Goal: Task Accomplishment & Management: Use online tool/utility

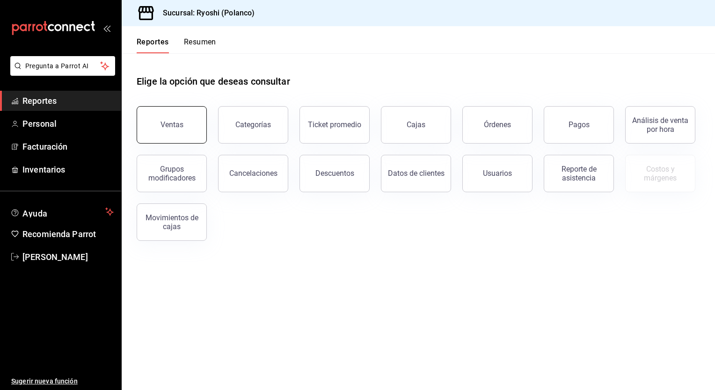
click at [198, 114] on button "Ventas" at bounding box center [172, 124] width 70 height 37
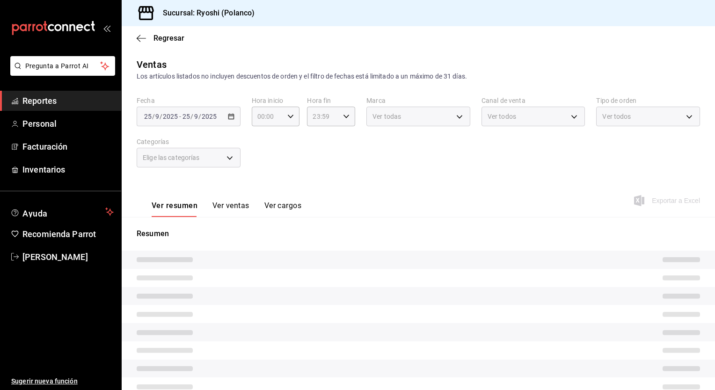
type input "05:00"
click at [233, 115] on div "2025-09-22 22 / 9 / 2025 - 2025-09-25 25 / 9 / 2025" at bounding box center [189, 117] width 104 height 20
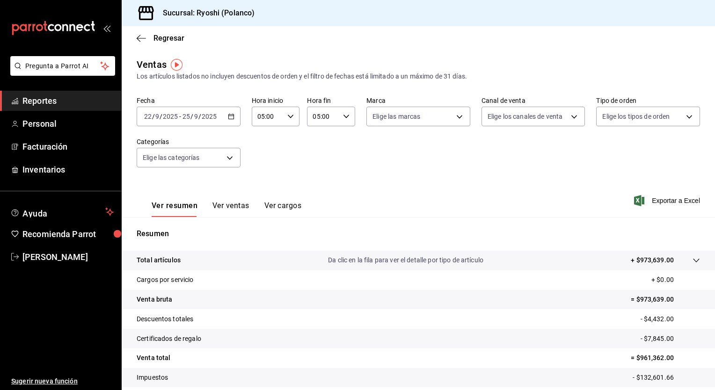
click at [230, 120] on div "2025-09-22 22 / 9 / 2025 - 2025-09-25 25 / 9 / 2025" at bounding box center [189, 117] width 104 height 20
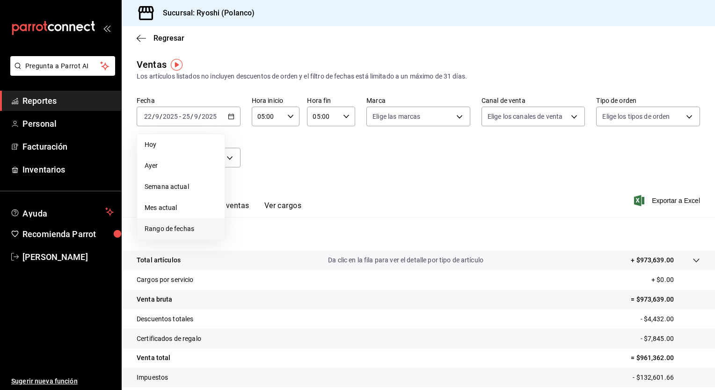
click at [170, 229] on span "Rango de fechas" at bounding box center [181, 229] width 72 height 10
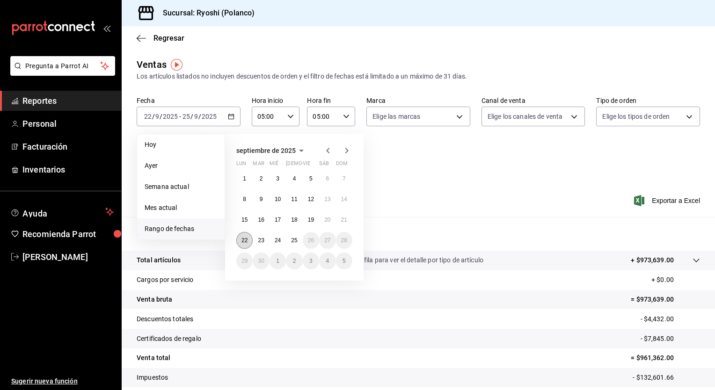
click at [241, 242] on button "22" at bounding box center [244, 240] width 16 height 17
click at [291, 239] on abbr "25" at bounding box center [294, 240] width 6 height 7
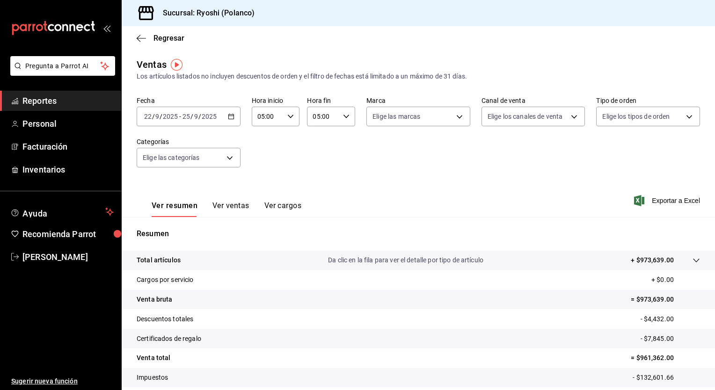
click at [221, 206] on button "Ver ventas" at bounding box center [230, 209] width 37 height 16
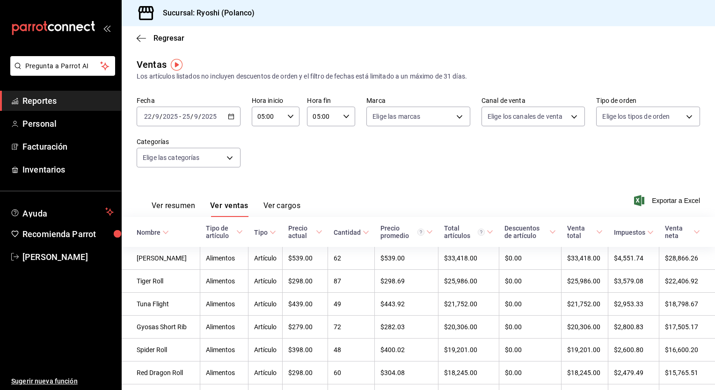
click at [165, 208] on button "Ver resumen" at bounding box center [173, 209] width 43 height 16
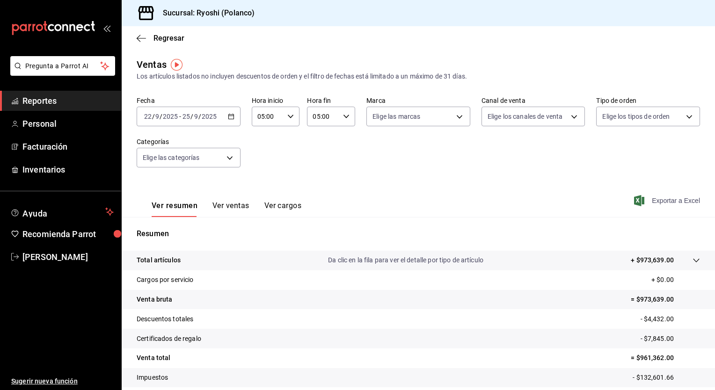
click at [681, 201] on span "Exportar a Excel" at bounding box center [668, 200] width 64 height 11
click at [363, 195] on div "Ver resumen Ver ventas Ver cargos Exportar a Excel" at bounding box center [418, 198] width 593 height 38
click at [224, 205] on button "Ver ventas" at bounding box center [230, 209] width 37 height 16
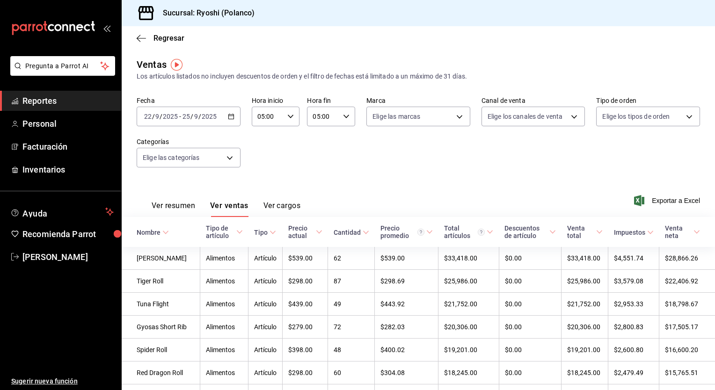
click at [178, 210] on button "Ver resumen" at bounding box center [173, 209] width 43 height 16
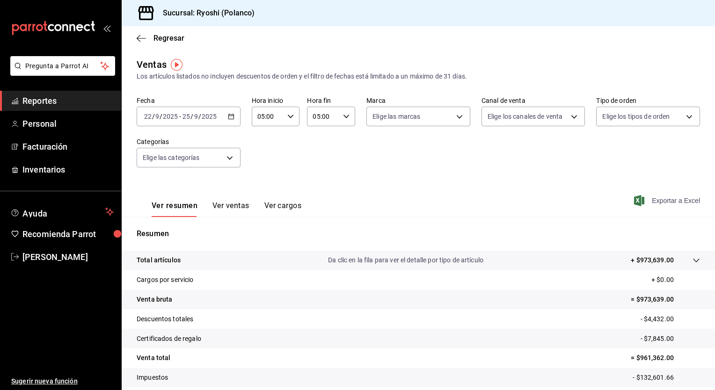
click at [669, 200] on span "Exportar a Excel" at bounding box center [668, 200] width 64 height 11
drag, startPoint x: 322, startPoint y: 163, endPoint x: 484, endPoint y: 80, distance: 182.4
click at [322, 163] on div "Fecha 2025-09-22 22 / 9 / 2025 - 2025-09-25 25 / 9 / 2025 Hora inicio 05:00 Hor…" at bounding box center [418, 137] width 563 height 82
